Goal: Browse casually: Explore the website without a specific task or goal

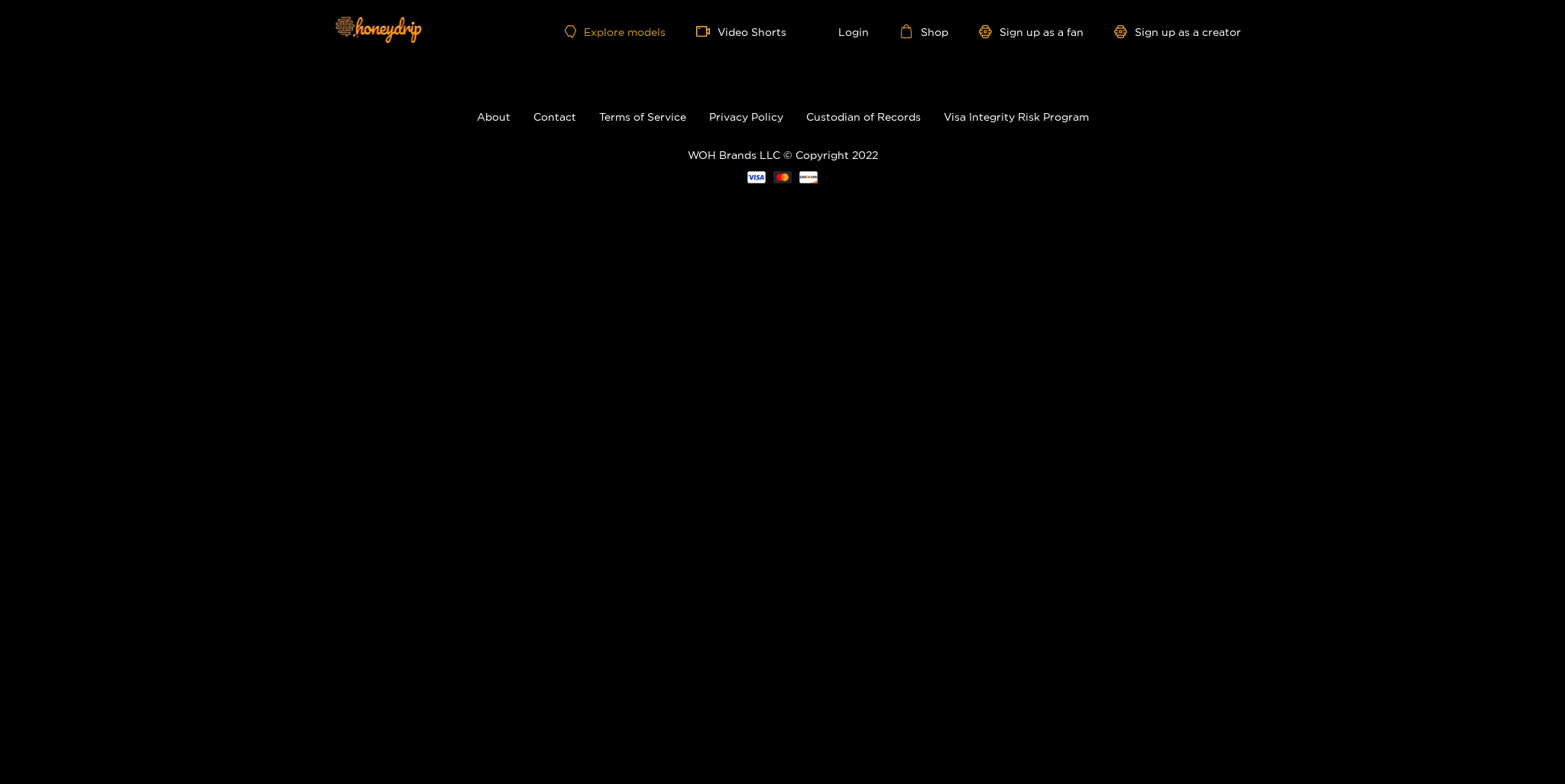
click at [620, 30] on link "Explore models" at bounding box center [616, 32] width 101 height 13
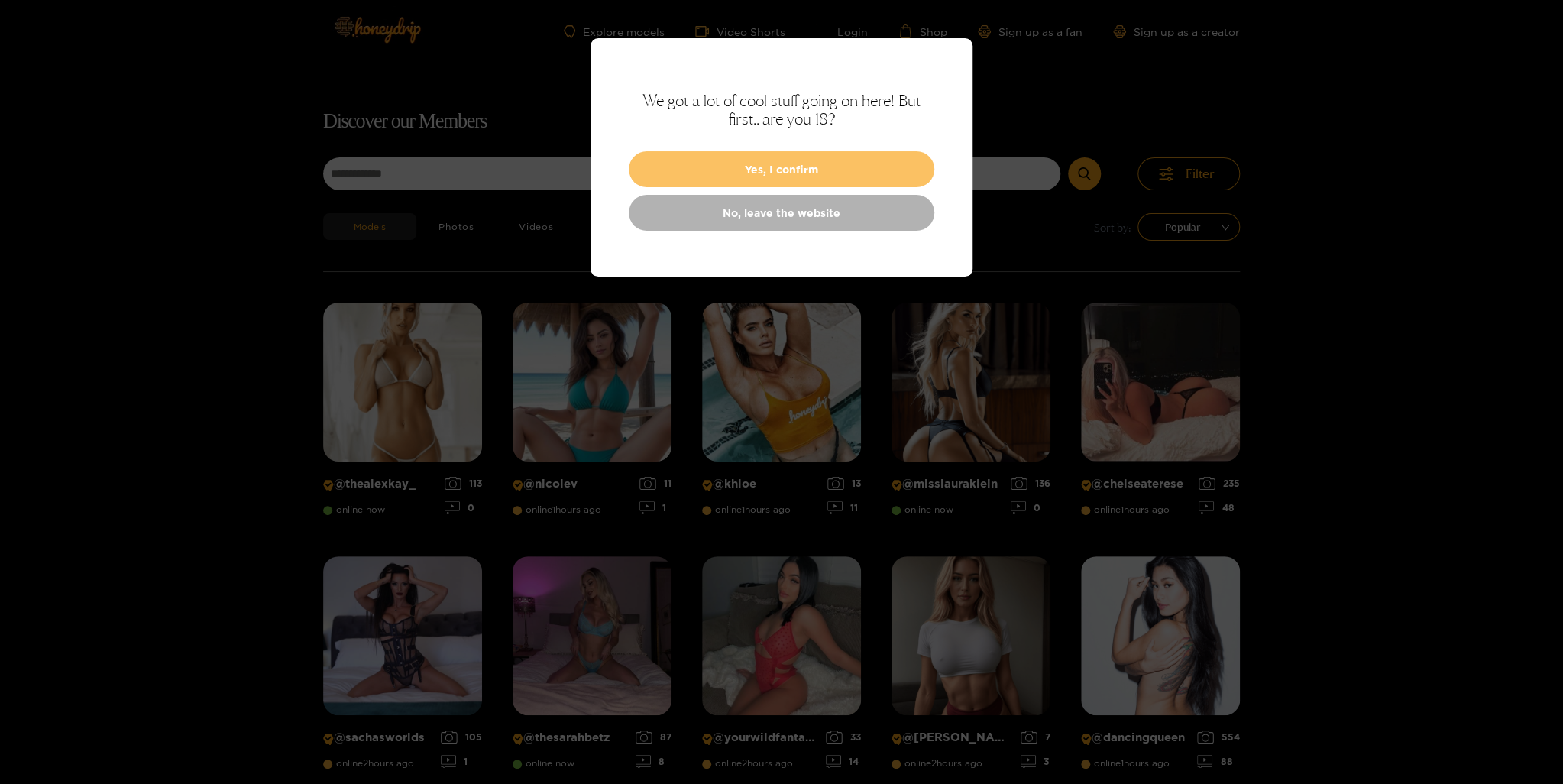
click at [754, 174] on button "Yes, I confirm" at bounding box center [782, 169] width 305 height 36
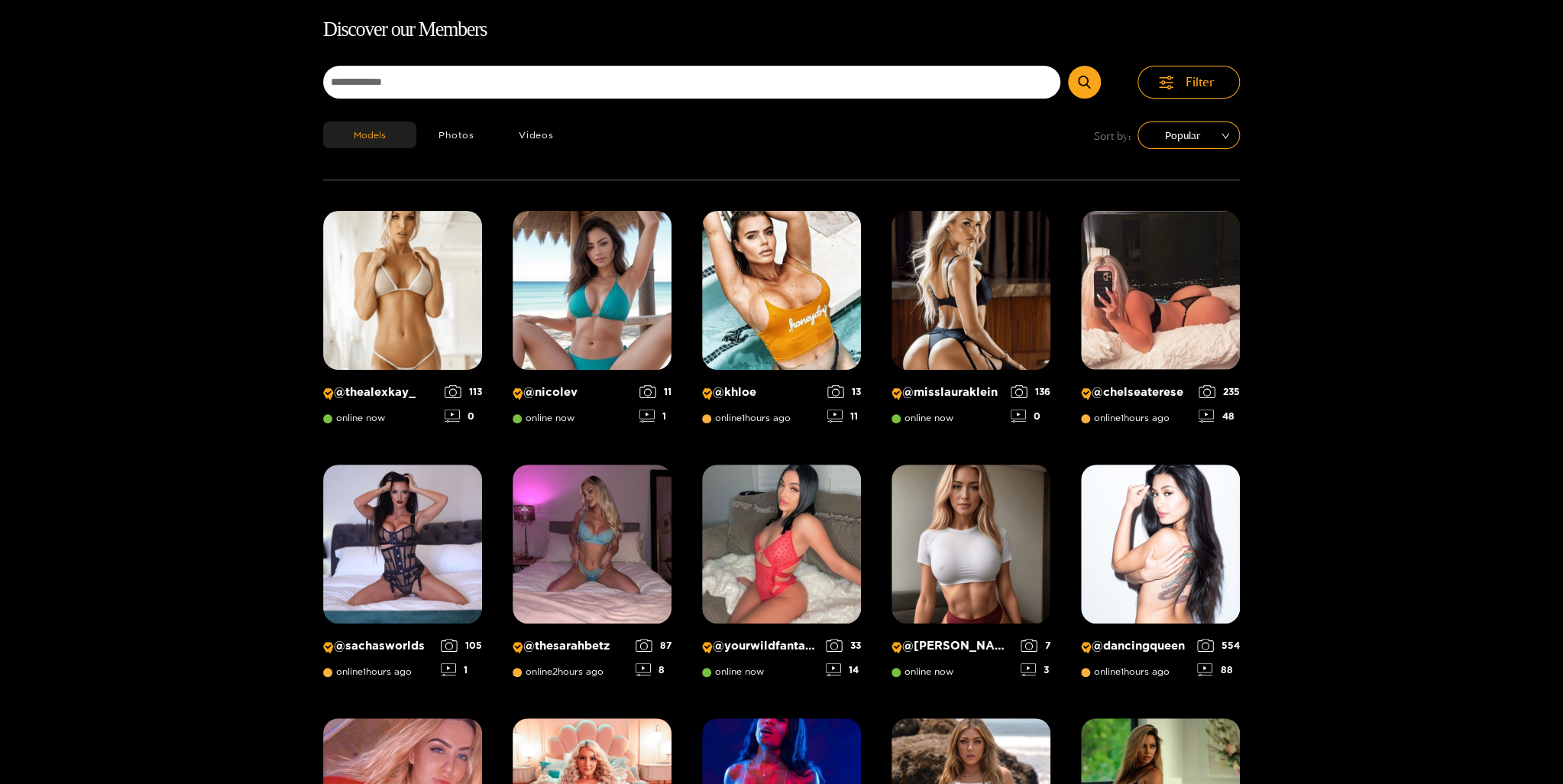
scroll to position [98, 0]
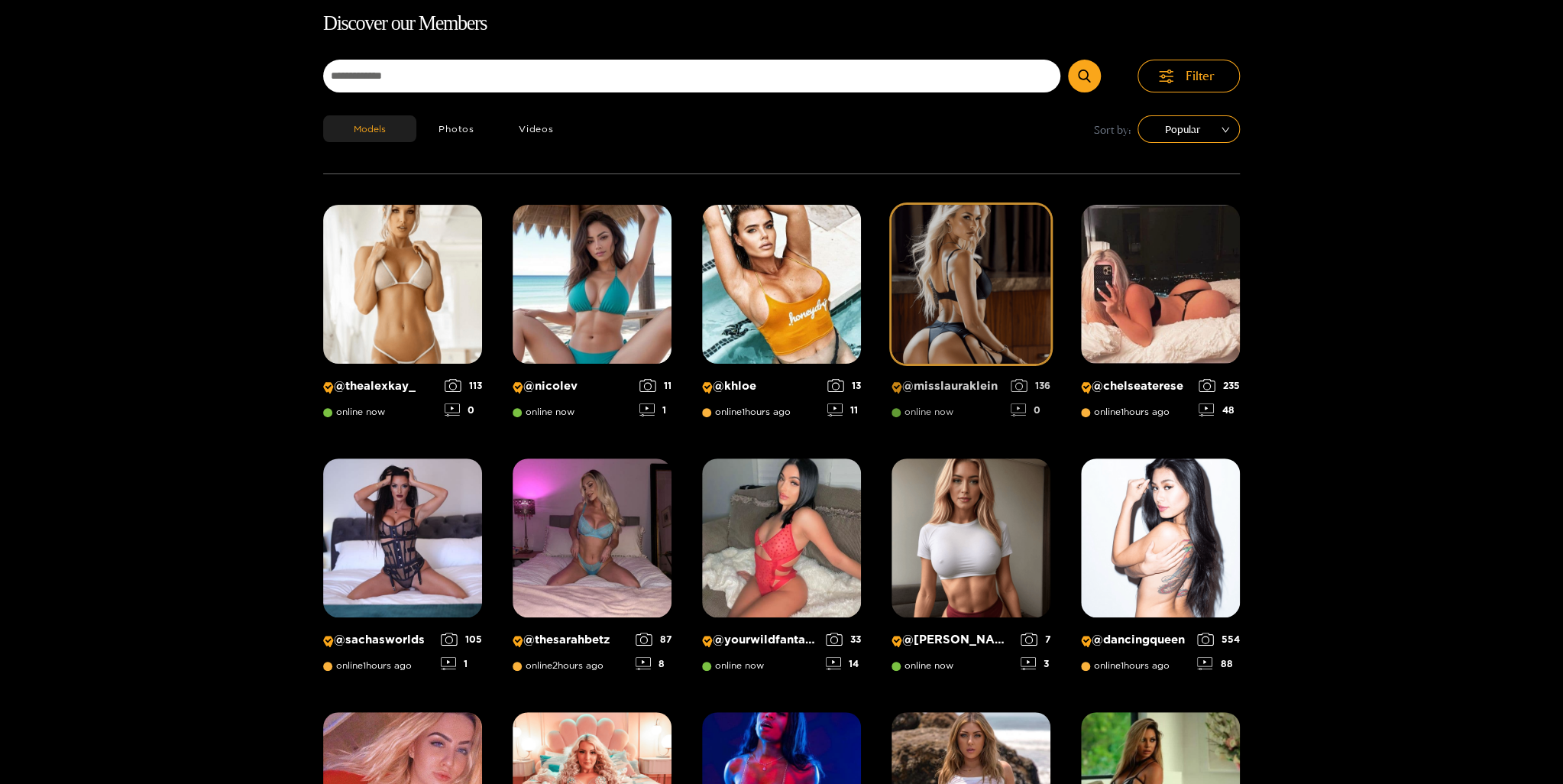
click at [956, 298] on img at bounding box center [971, 283] width 159 height 159
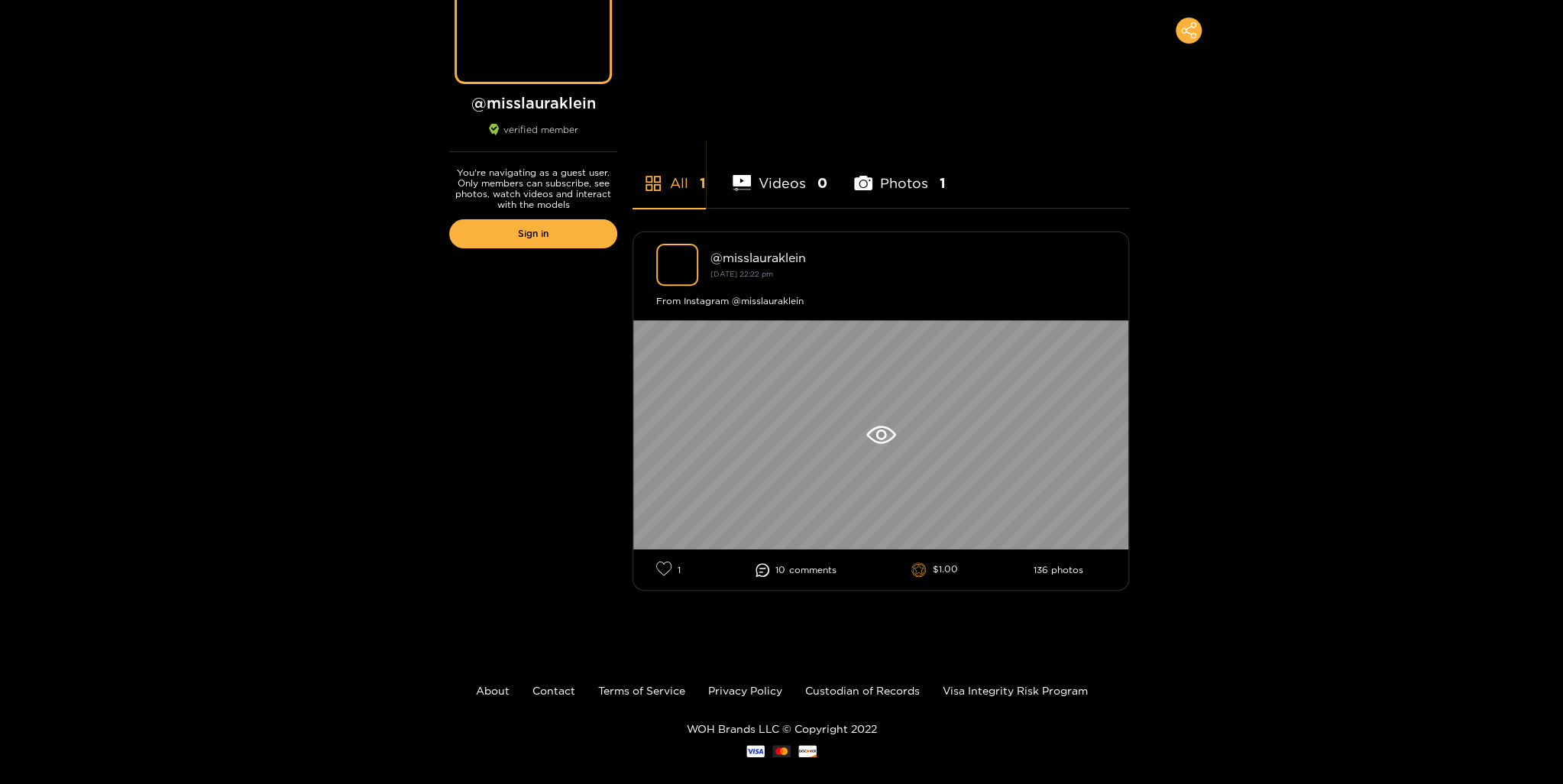
scroll to position [229, 0]
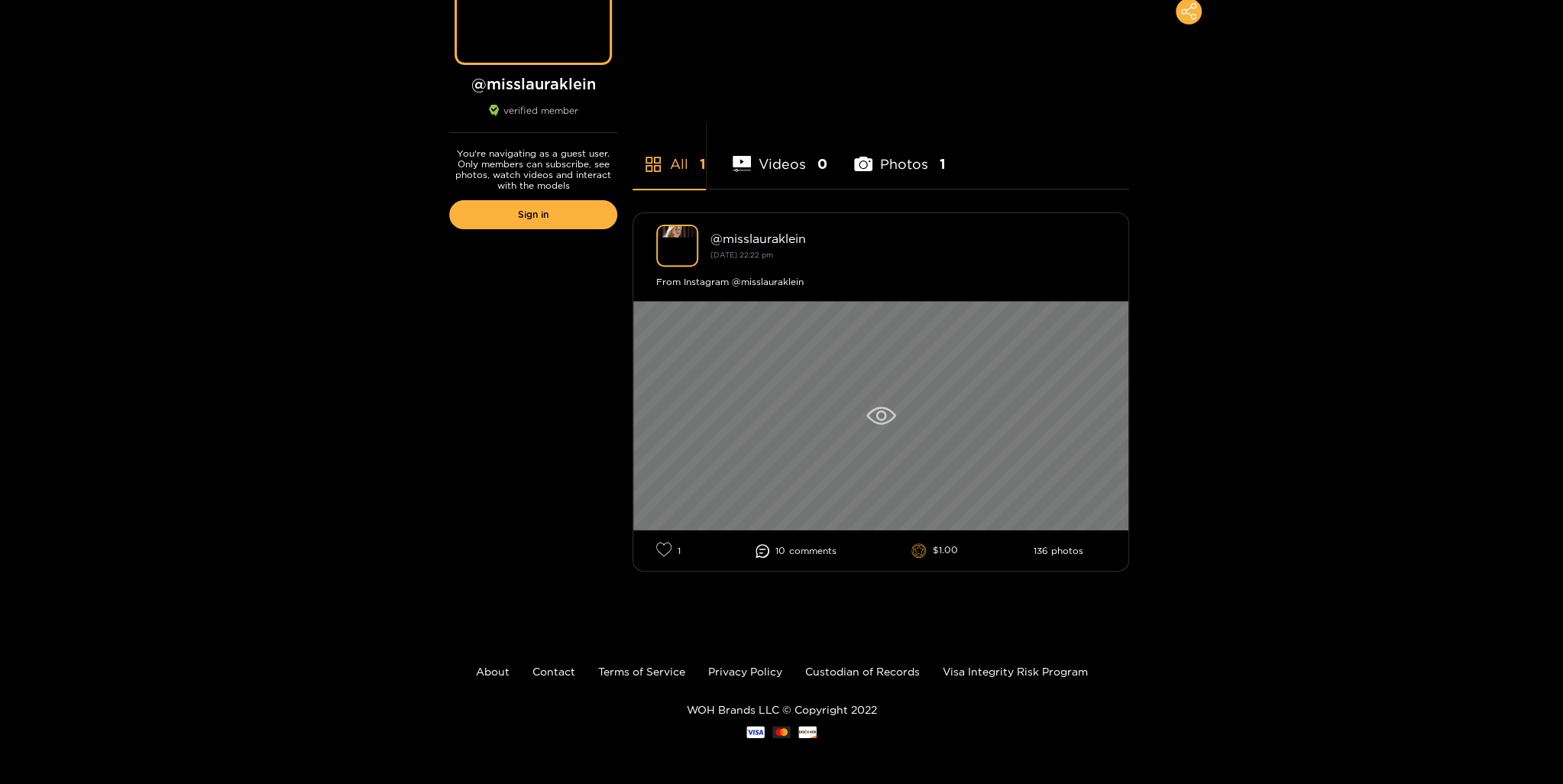
click at [782, 409] on div at bounding box center [880, 416] width 495 height 229
